Goal: Task Accomplishment & Management: Use online tool/utility

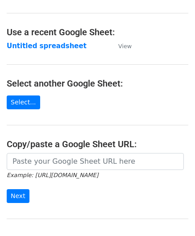
scroll to position [89, 0]
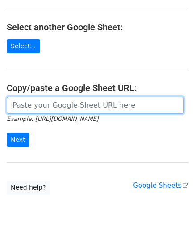
click at [48, 98] on input "url" at bounding box center [95, 105] width 177 height 17
paste input "[URL][DOMAIN_NAME]"
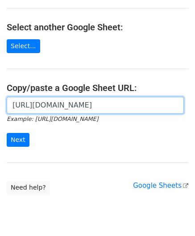
scroll to position [0, 206]
type input "[URL][DOMAIN_NAME]"
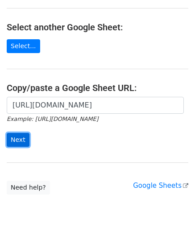
click at [20, 138] on input "Next" at bounding box center [18, 140] width 23 height 14
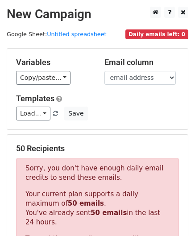
scroll to position [301, 0]
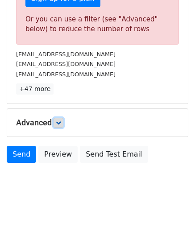
click at [59, 124] on link at bounding box center [59, 123] width 10 height 10
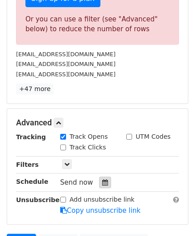
click at [102, 179] on icon at bounding box center [105, 182] width 6 height 6
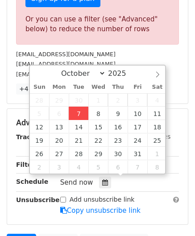
type input "2025-10-07 12:00"
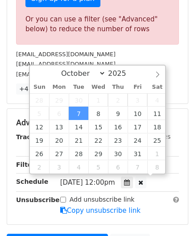
scroll to position [0, 0]
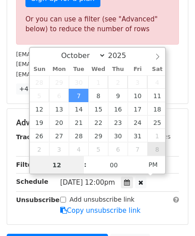
paste input "4"
type input "4"
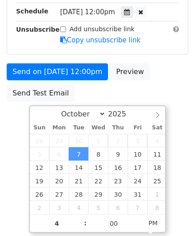
type input "2025-10-07 16:00"
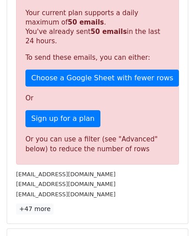
scroll to position [409, 0]
